Goal: Use online tool/utility: Use online tool/utility

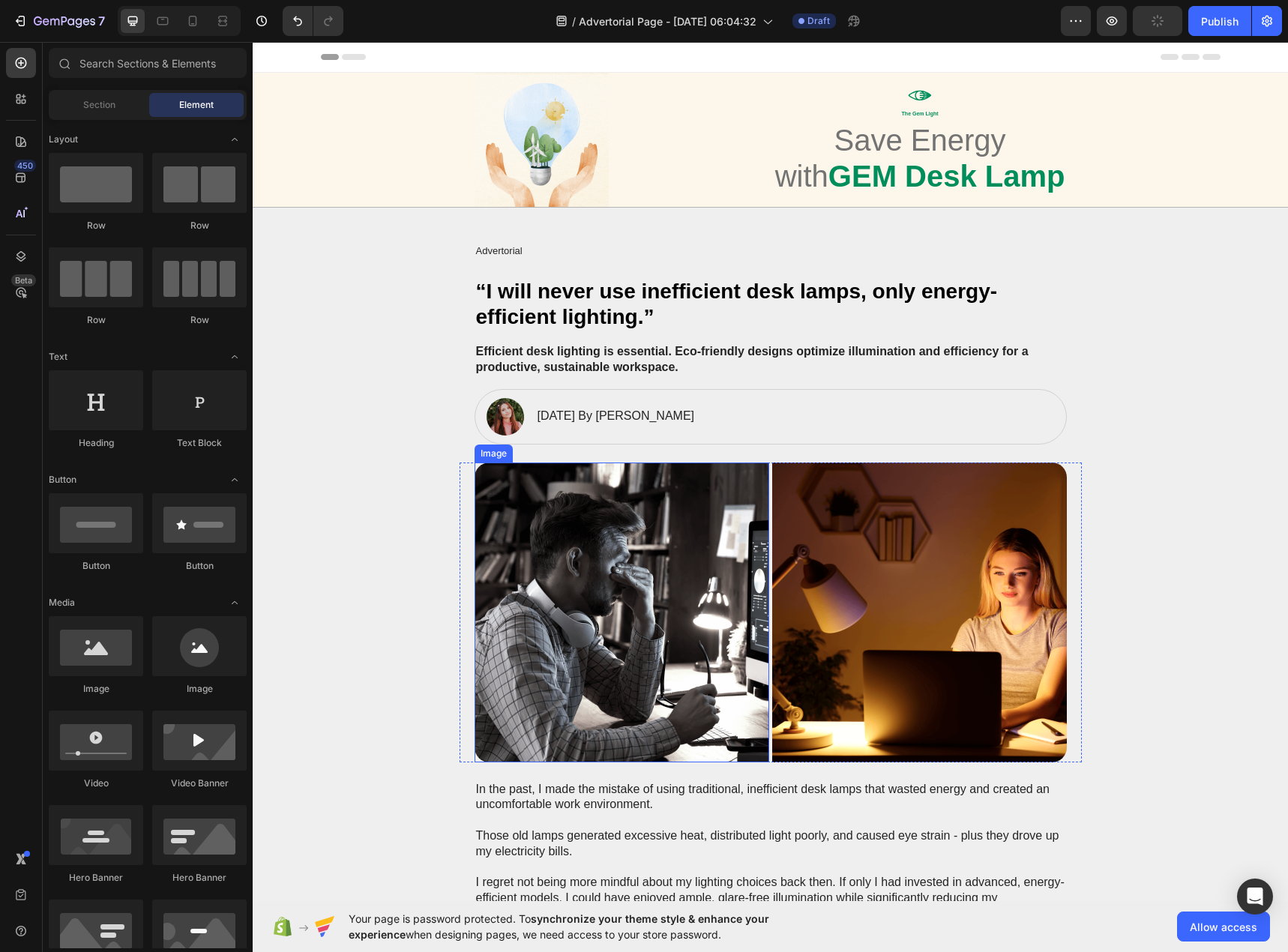
click at [676, 544] on img at bounding box center [622, 612] width 295 height 300
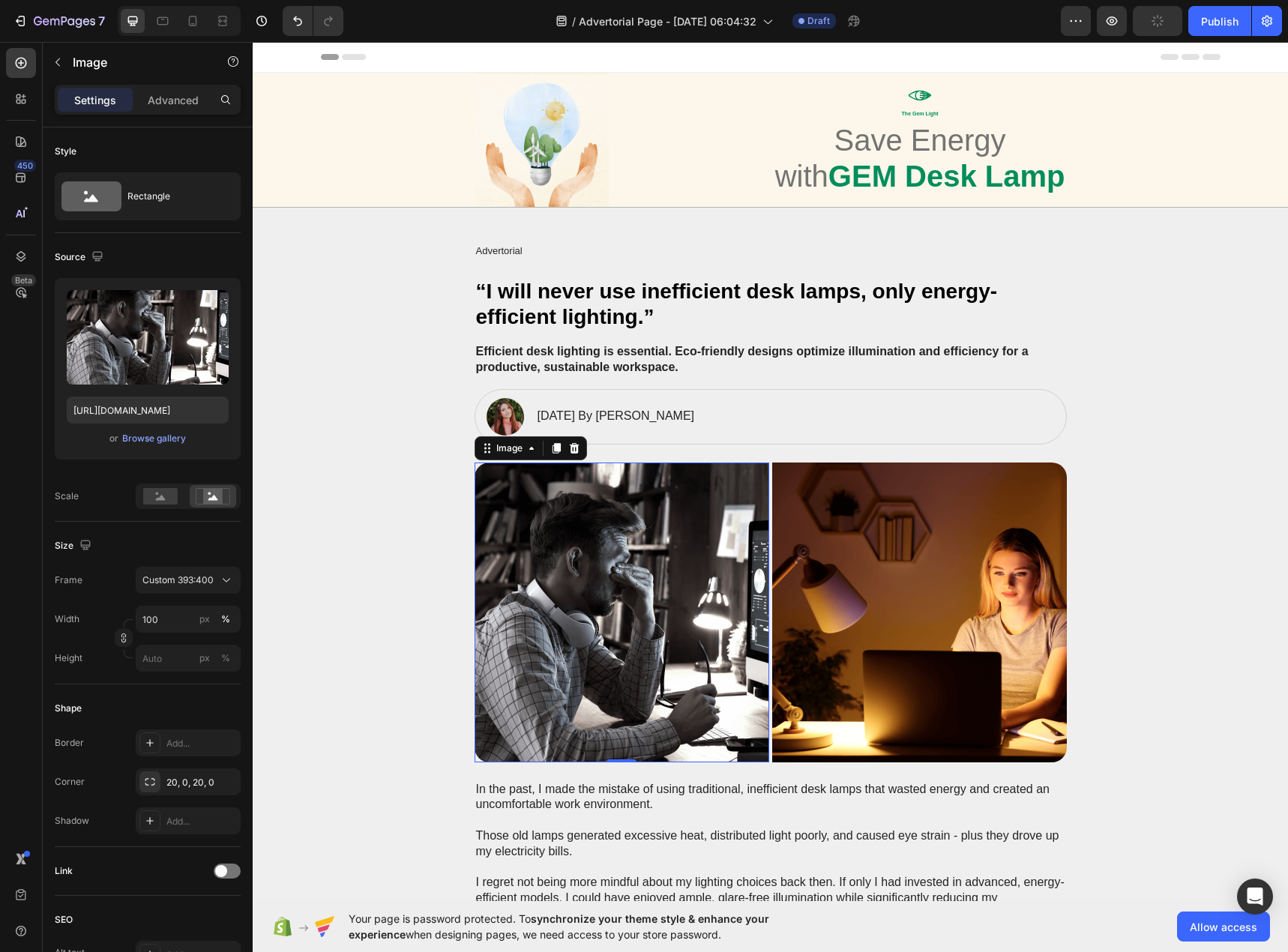
type input "[URL][DOMAIN_NAME]"
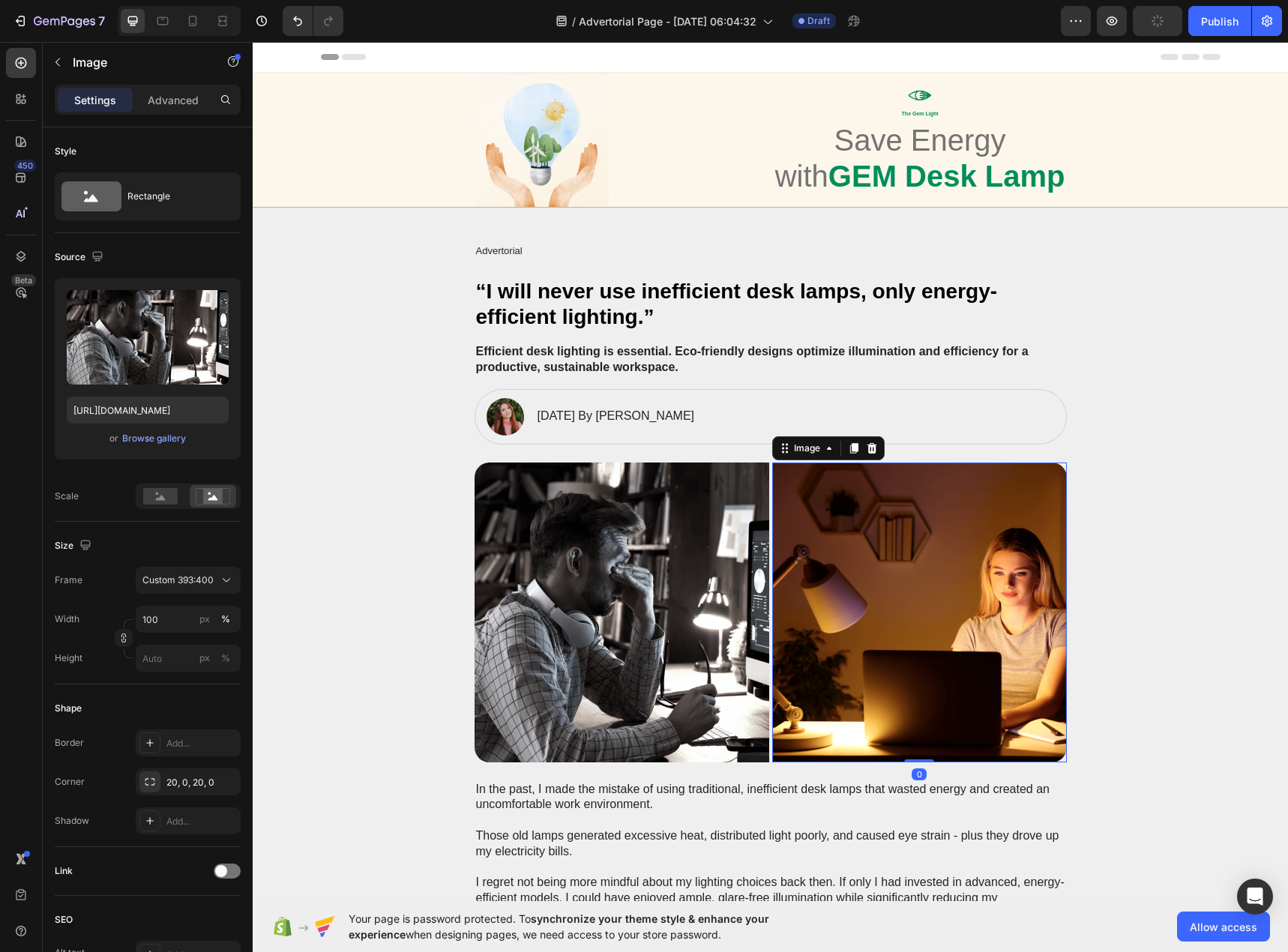
click at [845, 521] on img at bounding box center [919, 612] width 295 height 300
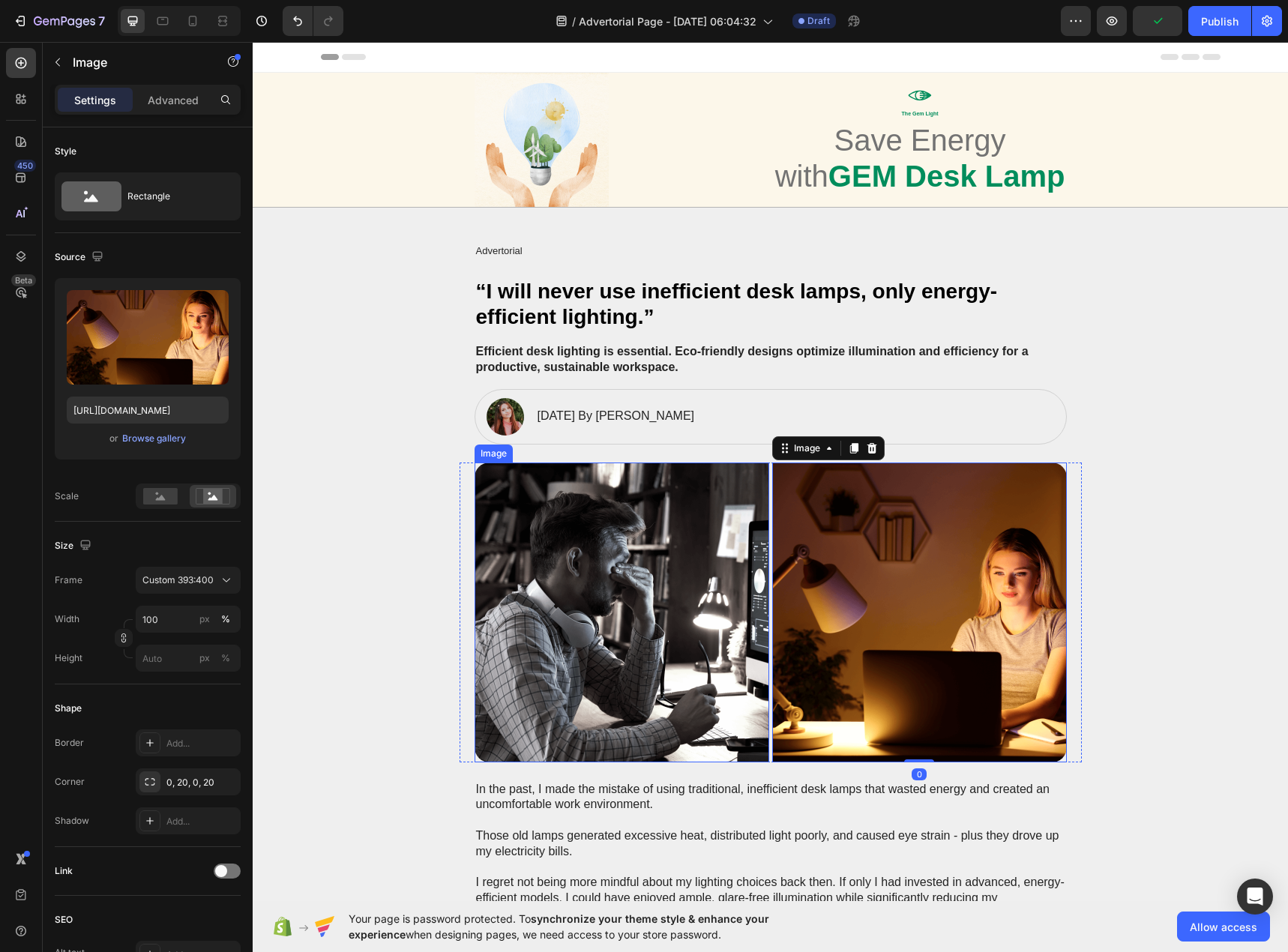
click at [637, 553] on img at bounding box center [622, 612] width 295 height 300
click at [867, 529] on img at bounding box center [919, 612] width 295 height 300
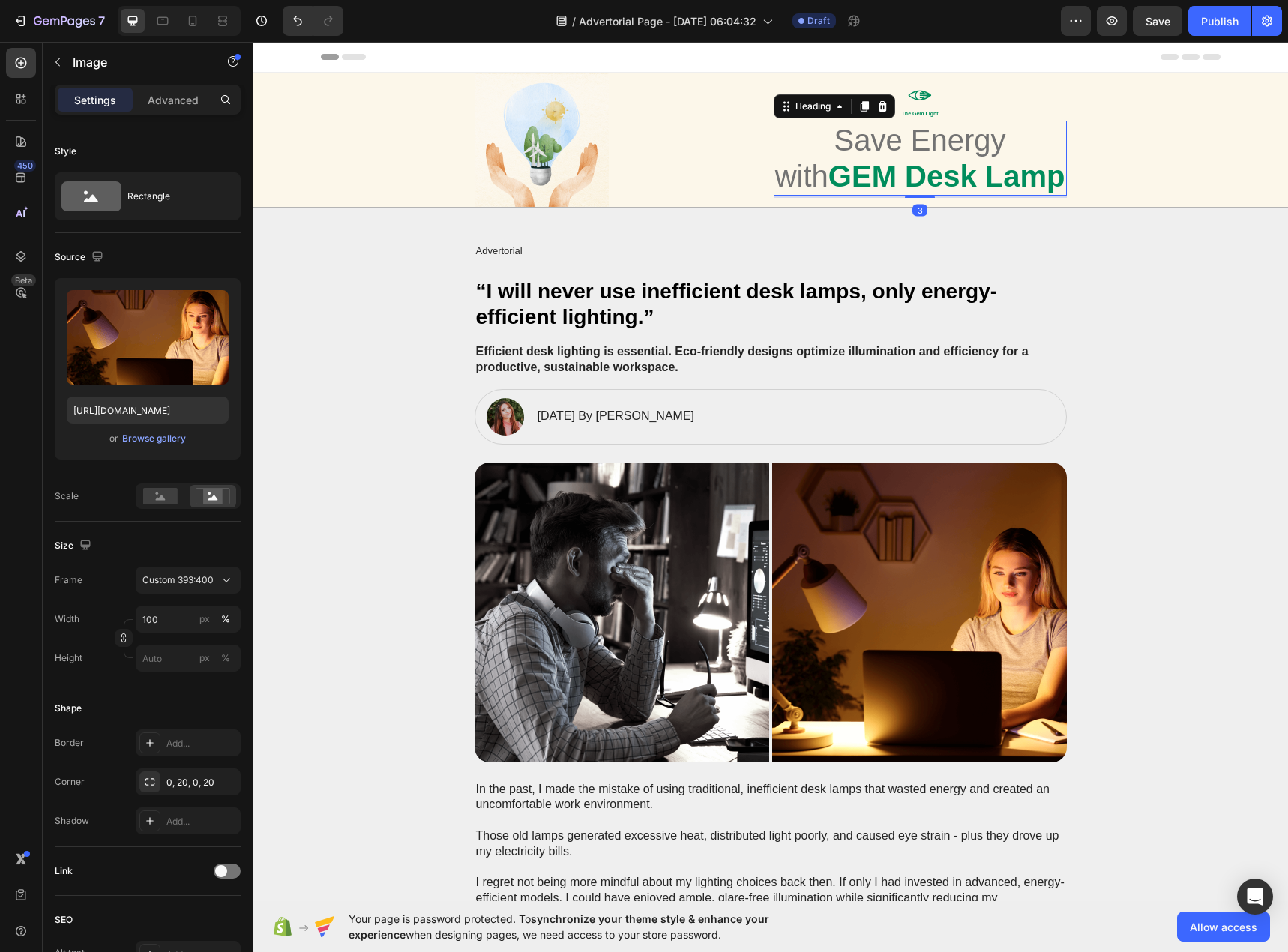
click at [871, 157] on h1 "Save Energy with GEM Desk Lamp" at bounding box center [920, 157] width 293 height 75
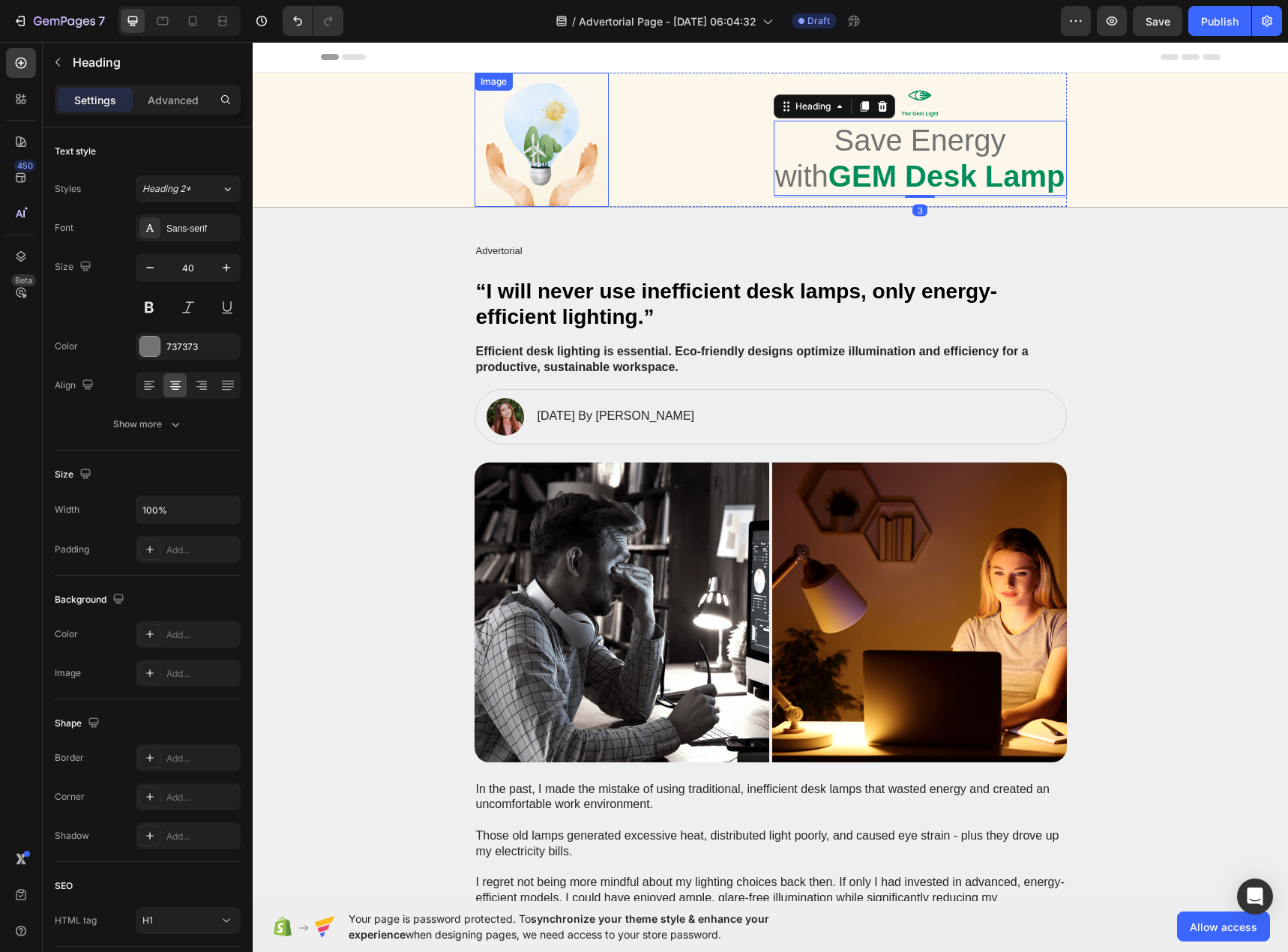
click at [592, 144] on img at bounding box center [541, 140] width 134 height 134
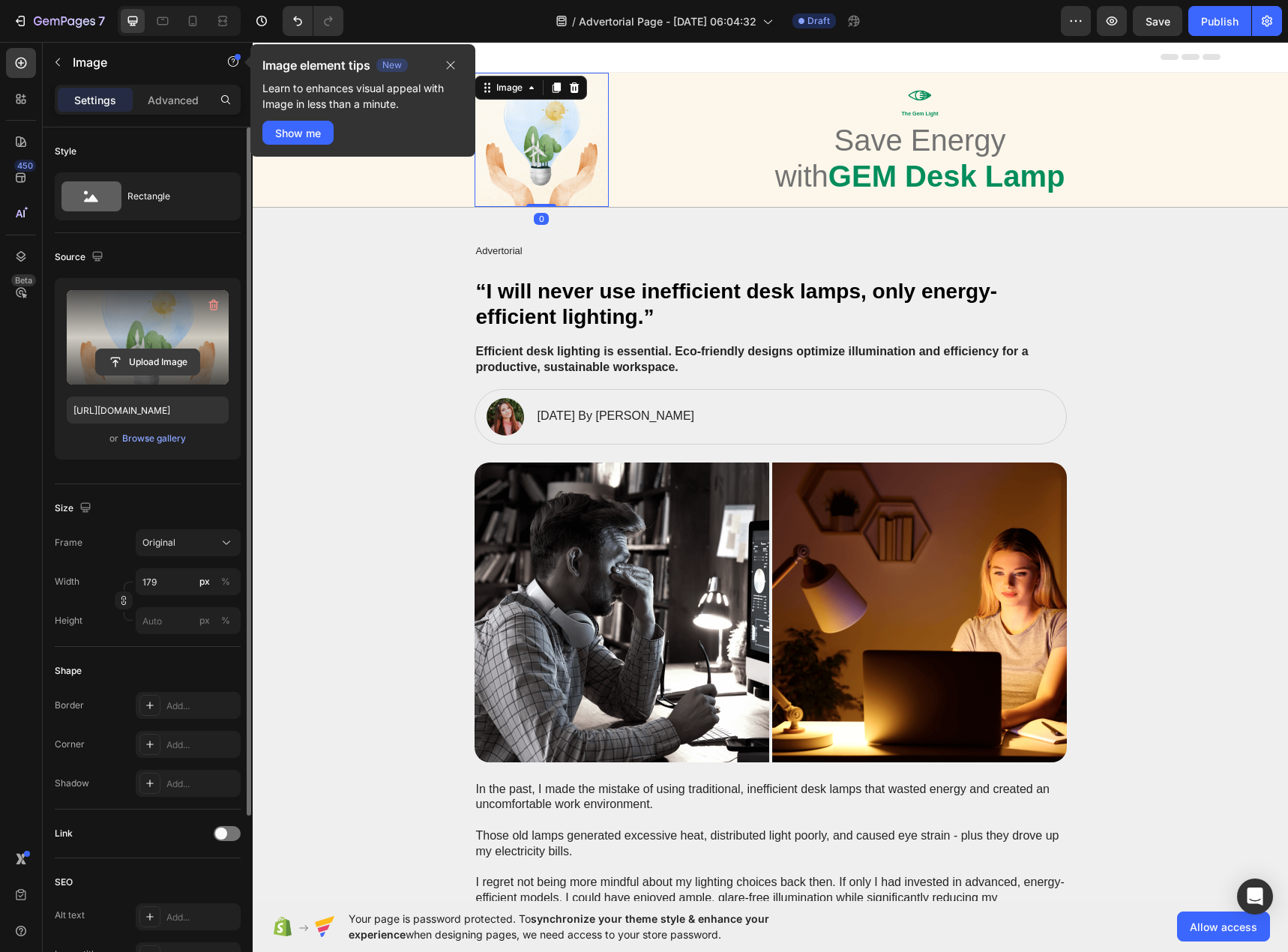
click at [180, 355] on input "file" at bounding box center [147, 362] width 104 height 25
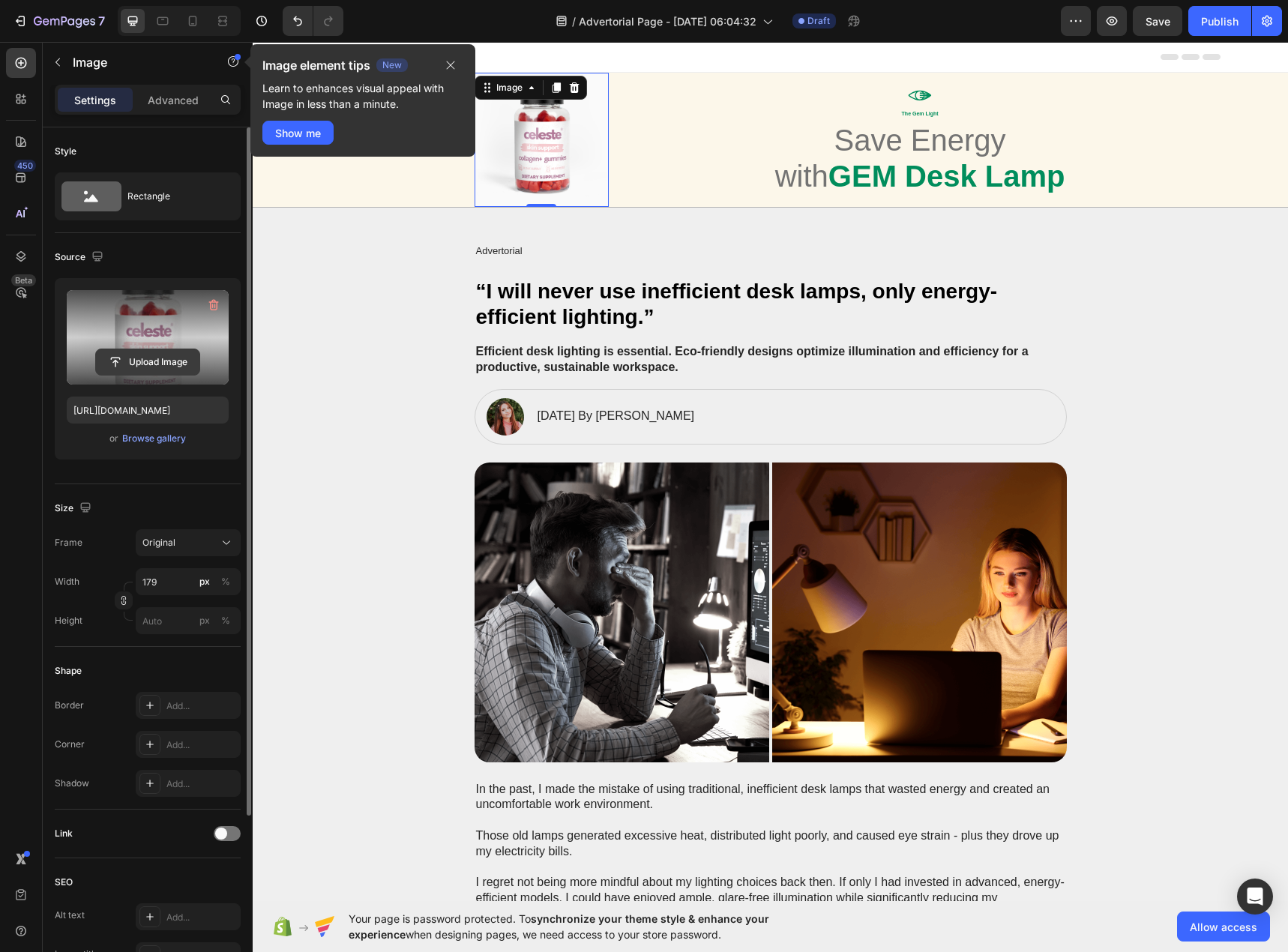
click at [170, 360] on input "file" at bounding box center [147, 362] width 104 height 25
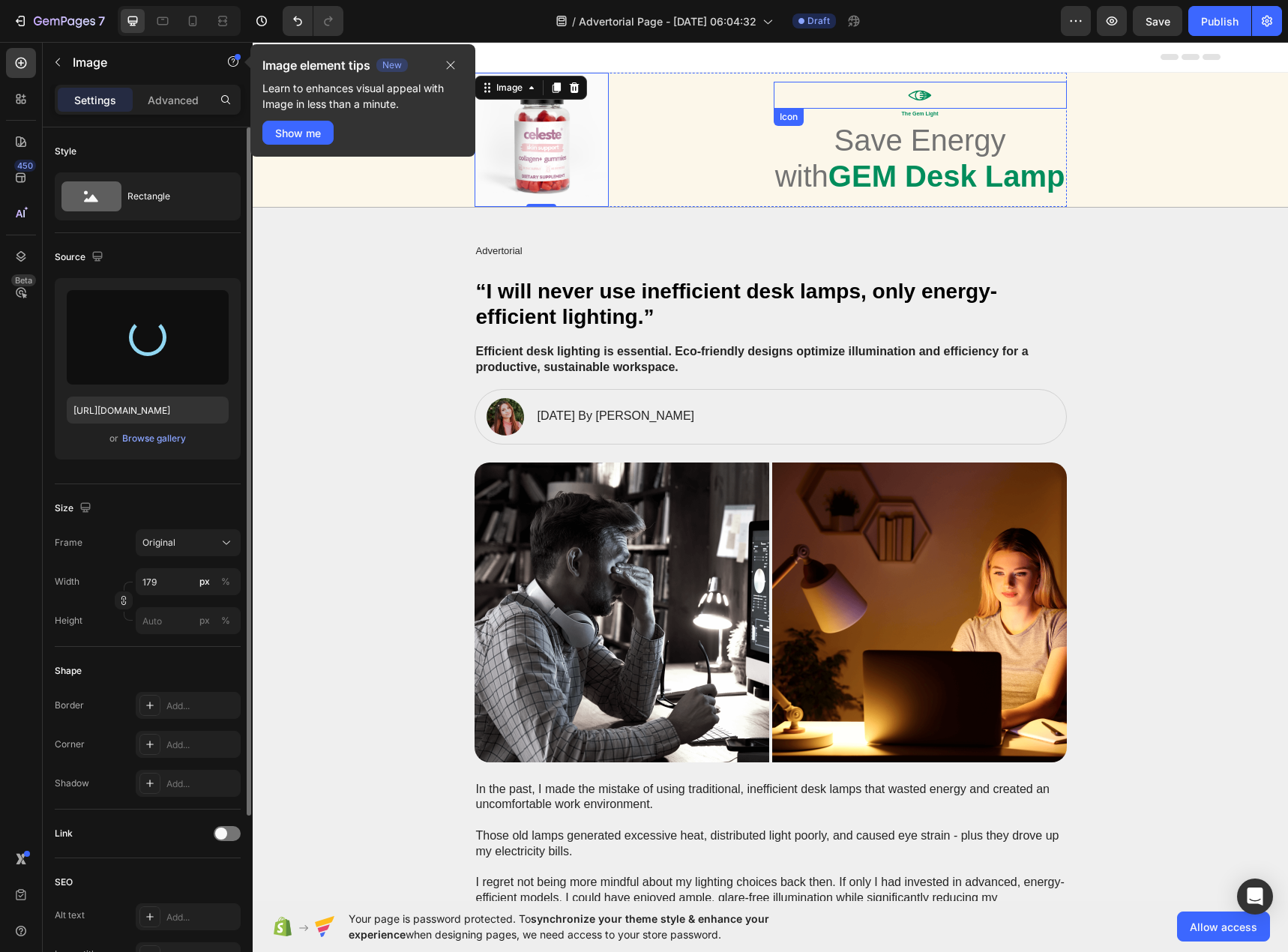
type input "[URL][DOMAIN_NAME]"
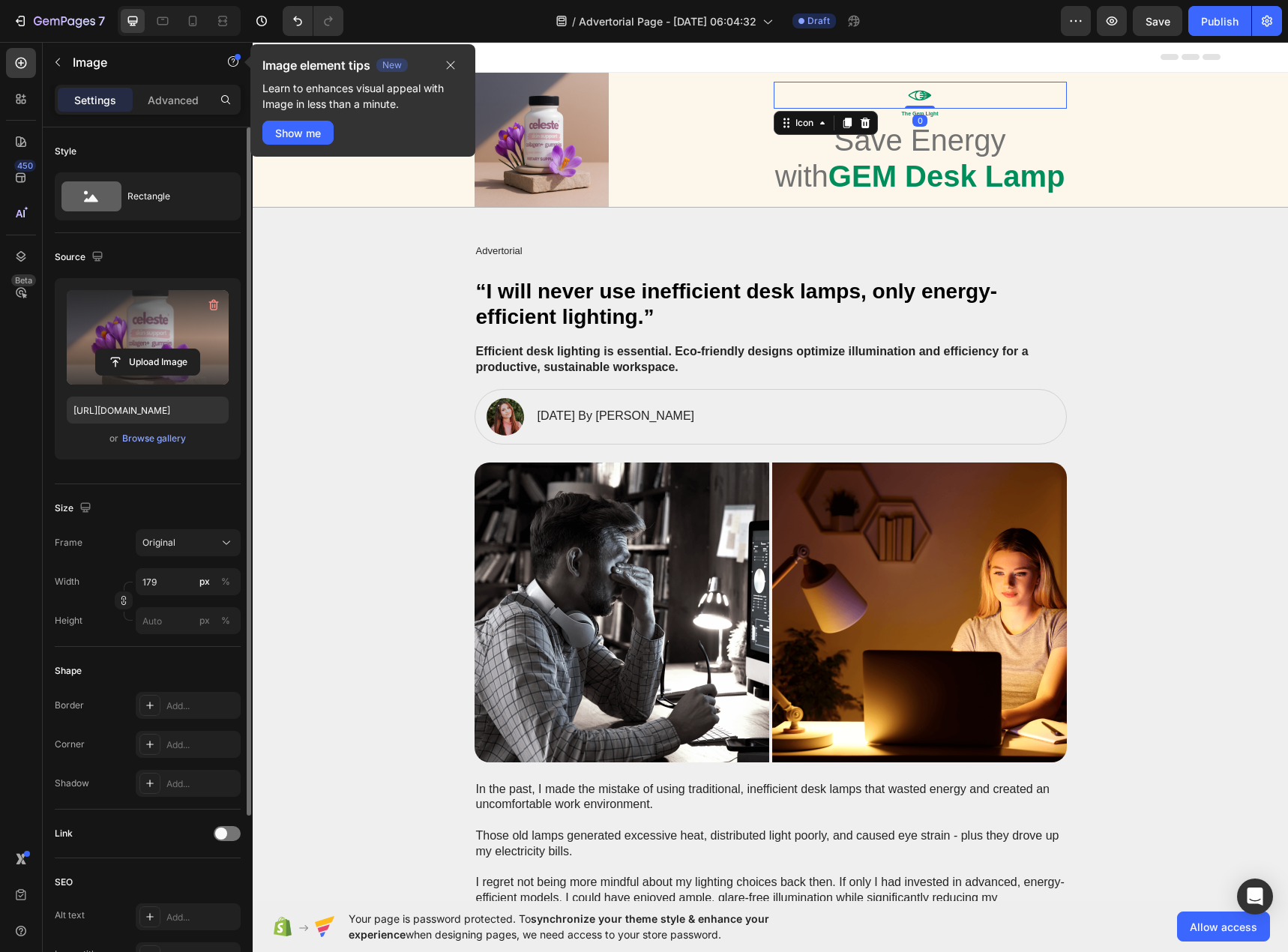
click at [908, 93] on icon at bounding box center [920, 95] width 27 height 27
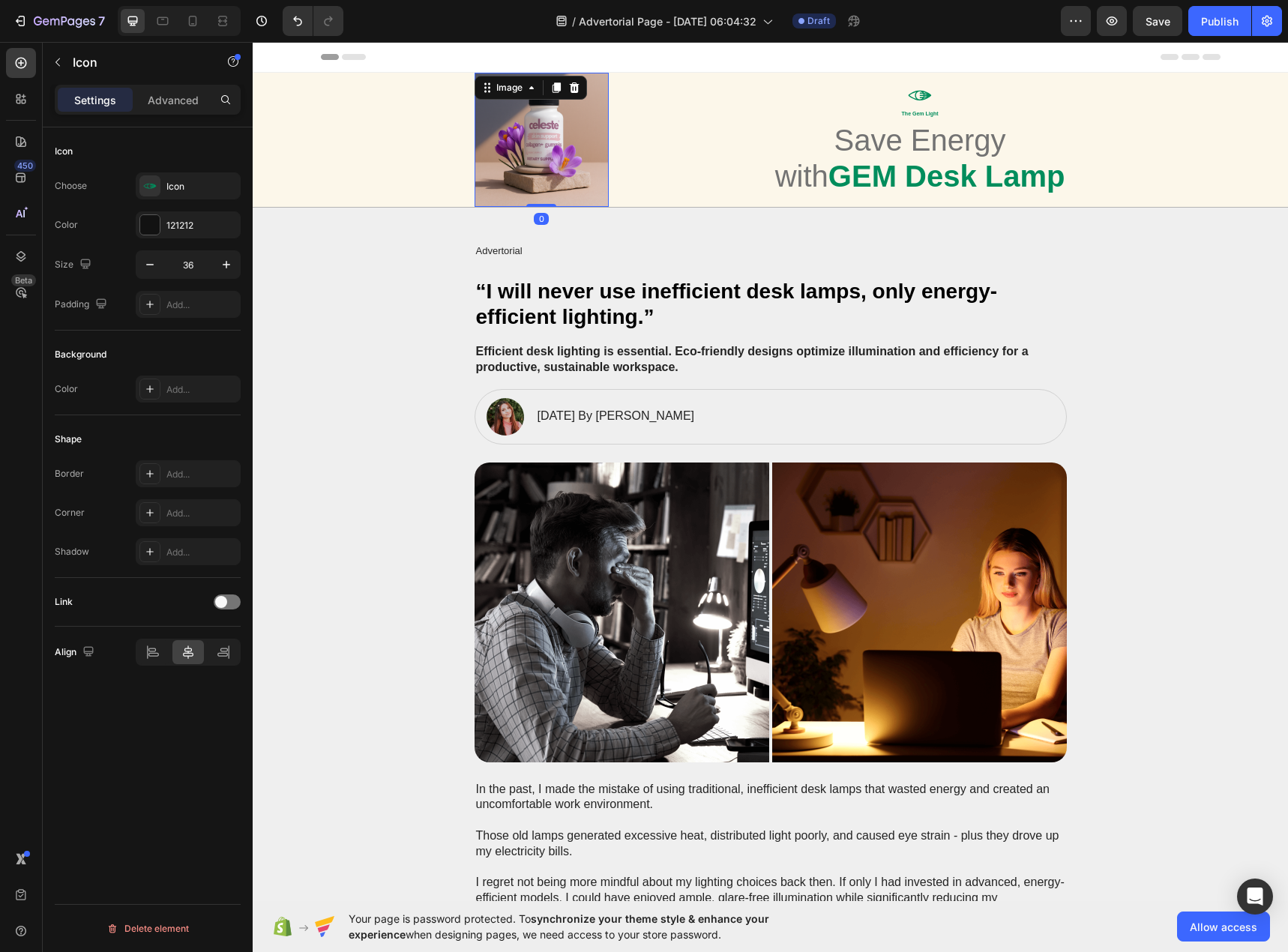
click at [571, 114] on img at bounding box center [541, 140] width 134 height 134
click at [918, 91] on icon at bounding box center [920, 95] width 27 height 27
click at [180, 191] on div "Icon" at bounding box center [202, 187] width 71 height 14
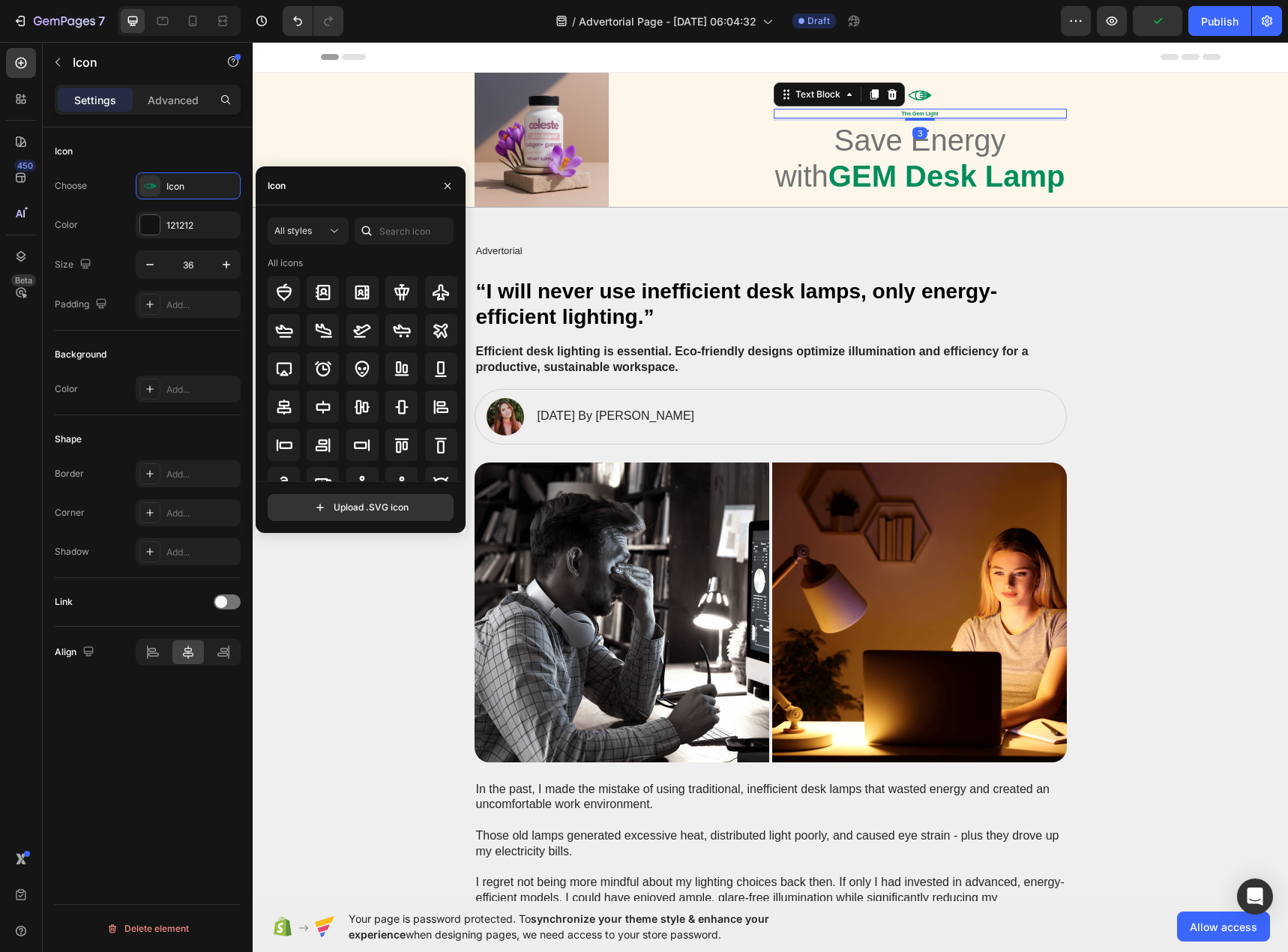
click at [927, 112] on p "The Gem Light" at bounding box center [919, 113] width 290 height 7
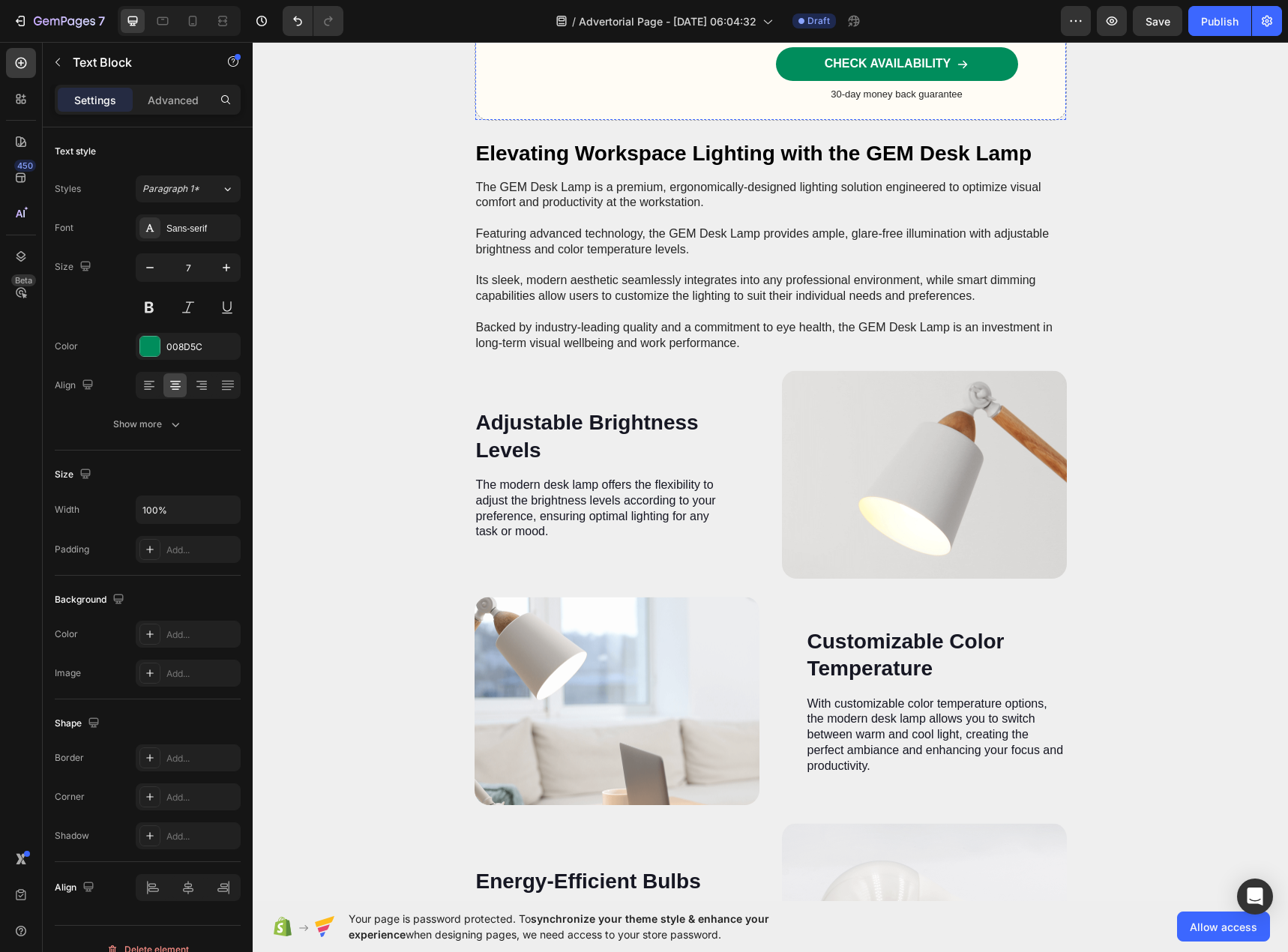
scroll to position [2174, 0]
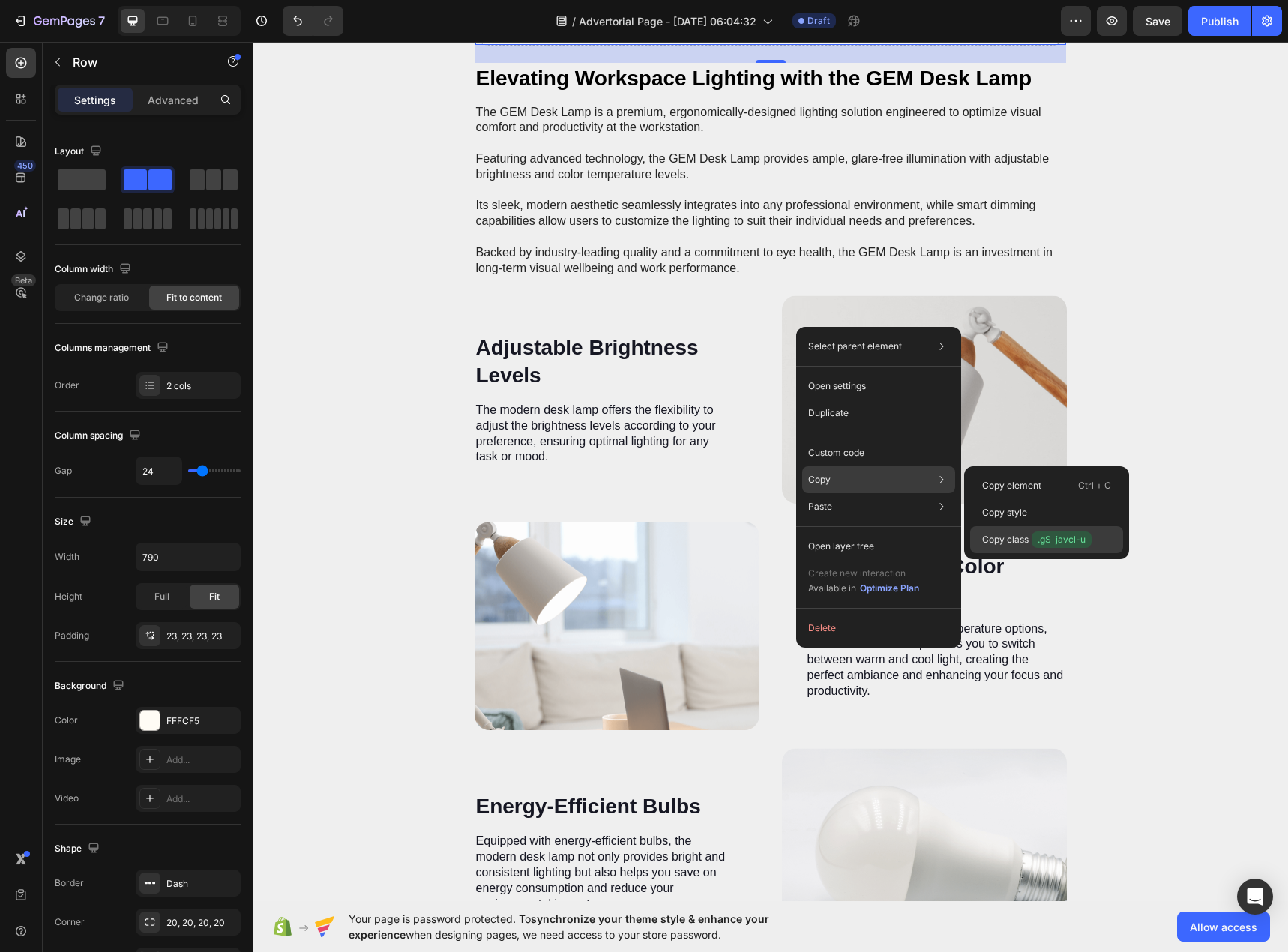
click at [1017, 537] on p "Copy class .gS_javcl-u" at bounding box center [1037, 539] width 110 height 16
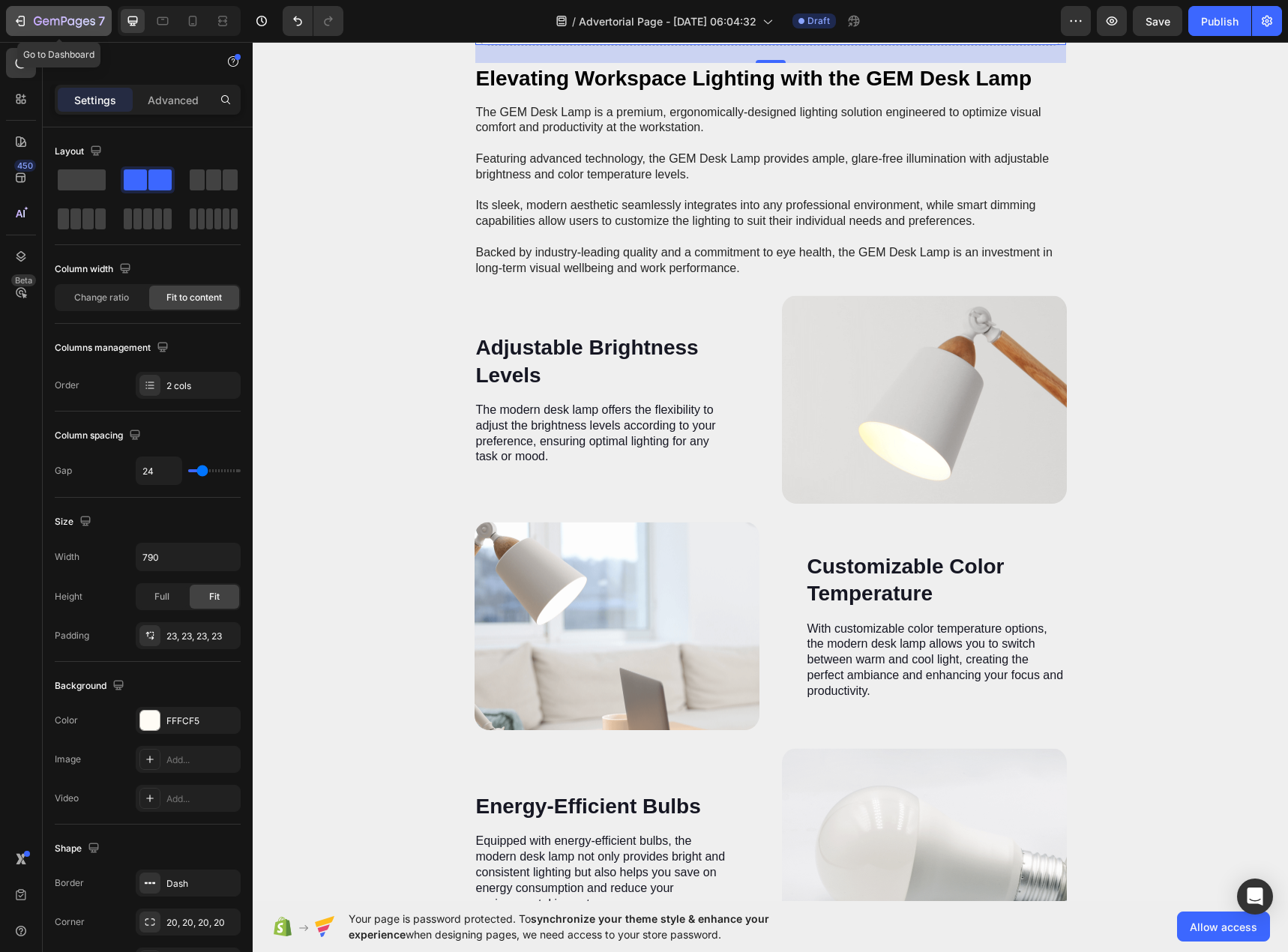
click at [27, 21] on icon "button" at bounding box center [19, 20] width 15 height 15
